Goal: Transaction & Acquisition: Download file/media

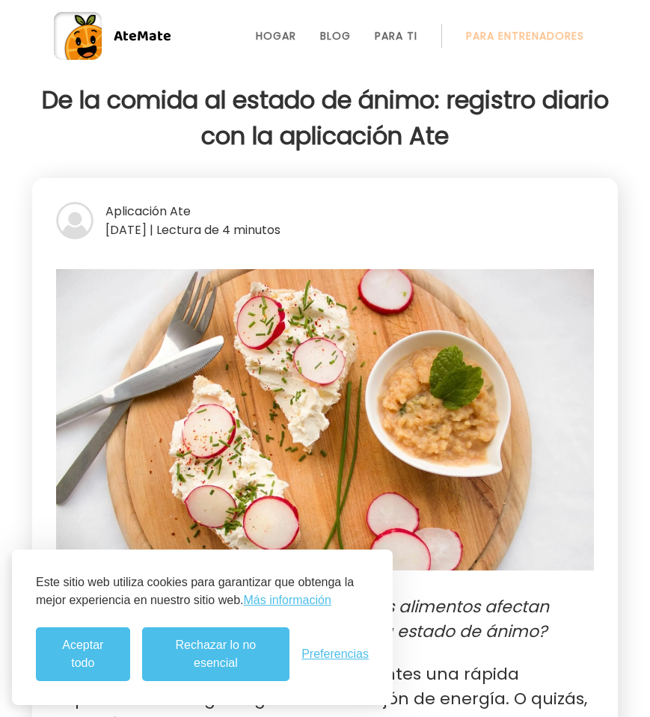
scroll to position [1, 0]
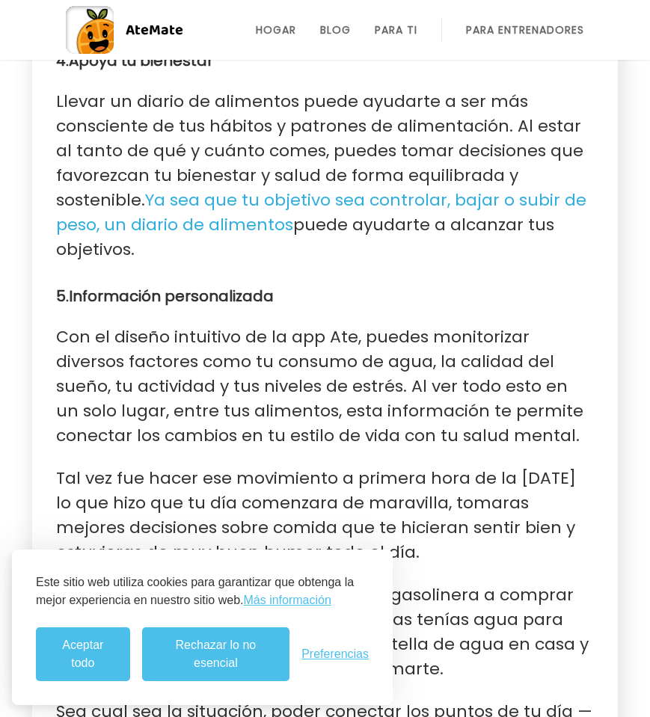
scroll to position [2166, 0]
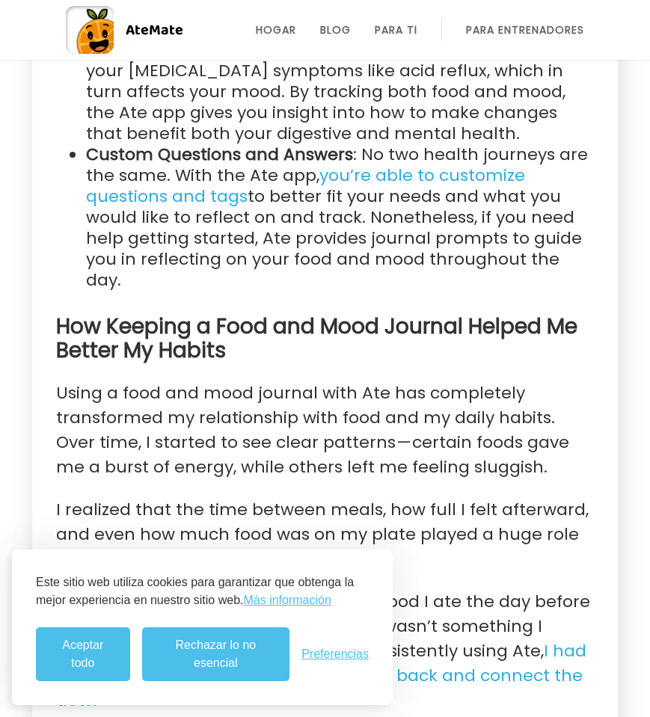
scroll to position [4159, 0]
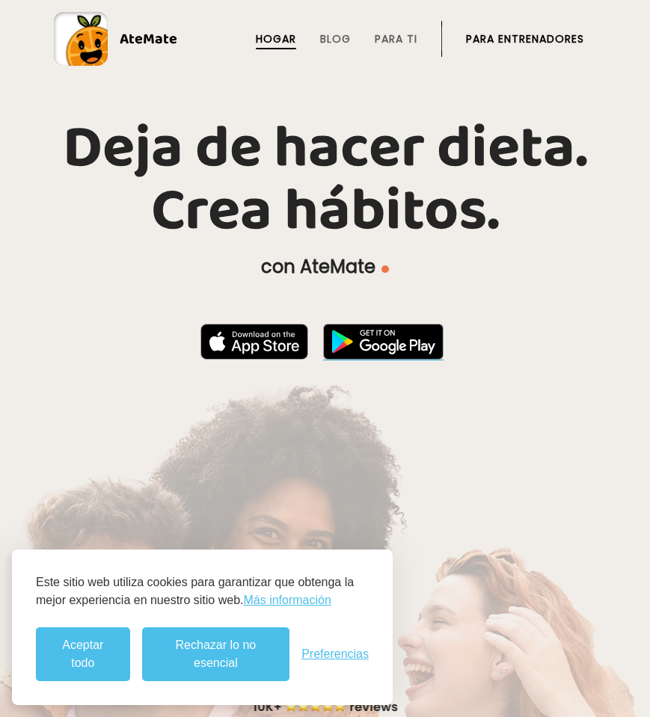
click at [357, 348] on img at bounding box center [383, 342] width 120 height 36
click at [254, 334] on img at bounding box center [254, 342] width 108 height 36
click at [368, 353] on img at bounding box center [383, 342] width 120 height 36
